Goal: Find specific page/section: Find specific page/section

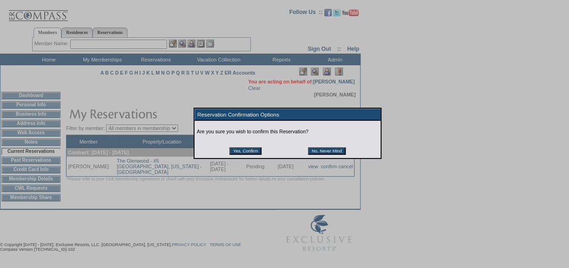
click at [250, 151] on input "Yes, Confirm" at bounding box center [245, 150] width 32 height 7
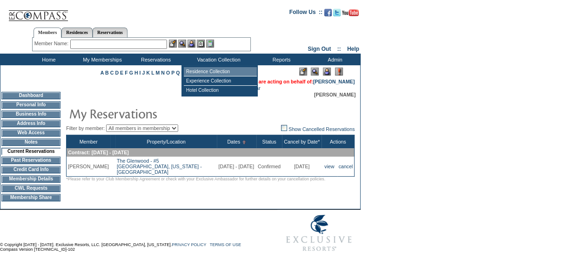
click at [220, 67] on td "Residence Collection" at bounding box center [220, 71] width 73 height 9
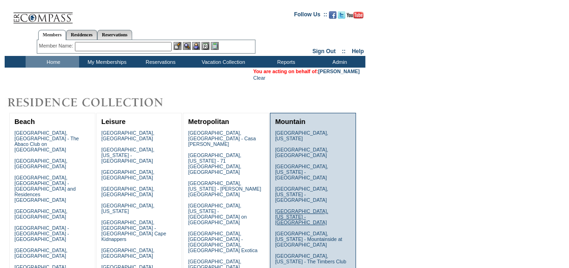
click at [283, 208] on link "[GEOGRAPHIC_DATA], [US_STATE] - [GEOGRAPHIC_DATA]" at bounding box center [301, 216] width 53 height 17
